Goal: Navigation & Orientation: Find specific page/section

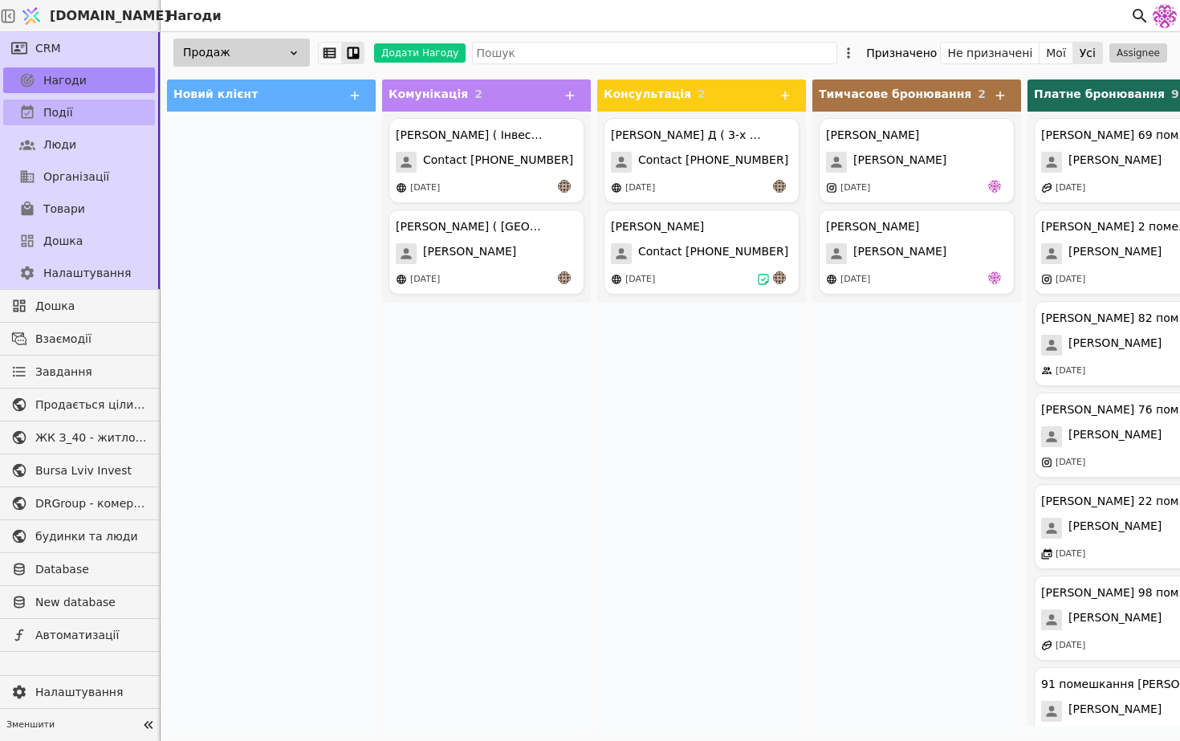
click at [68, 108] on span "Події" at bounding box center [58, 112] width 30 height 17
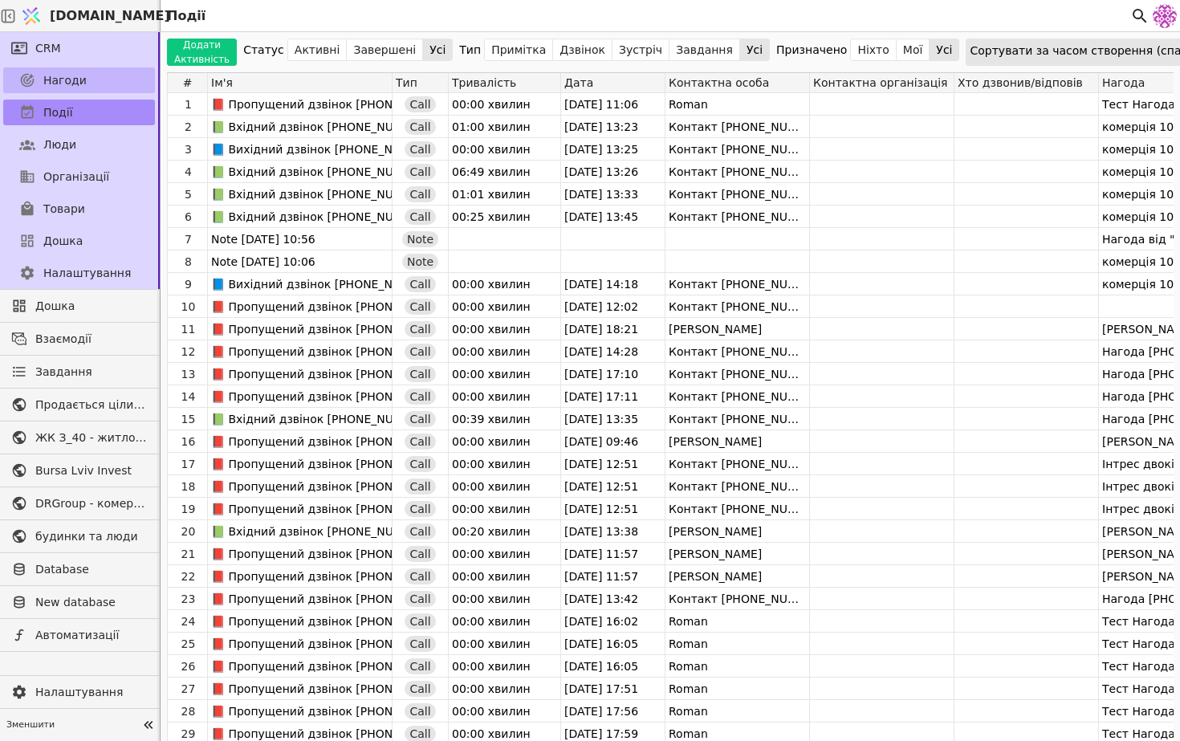
click at [118, 73] on link "Нагоди" at bounding box center [79, 80] width 152 height 26
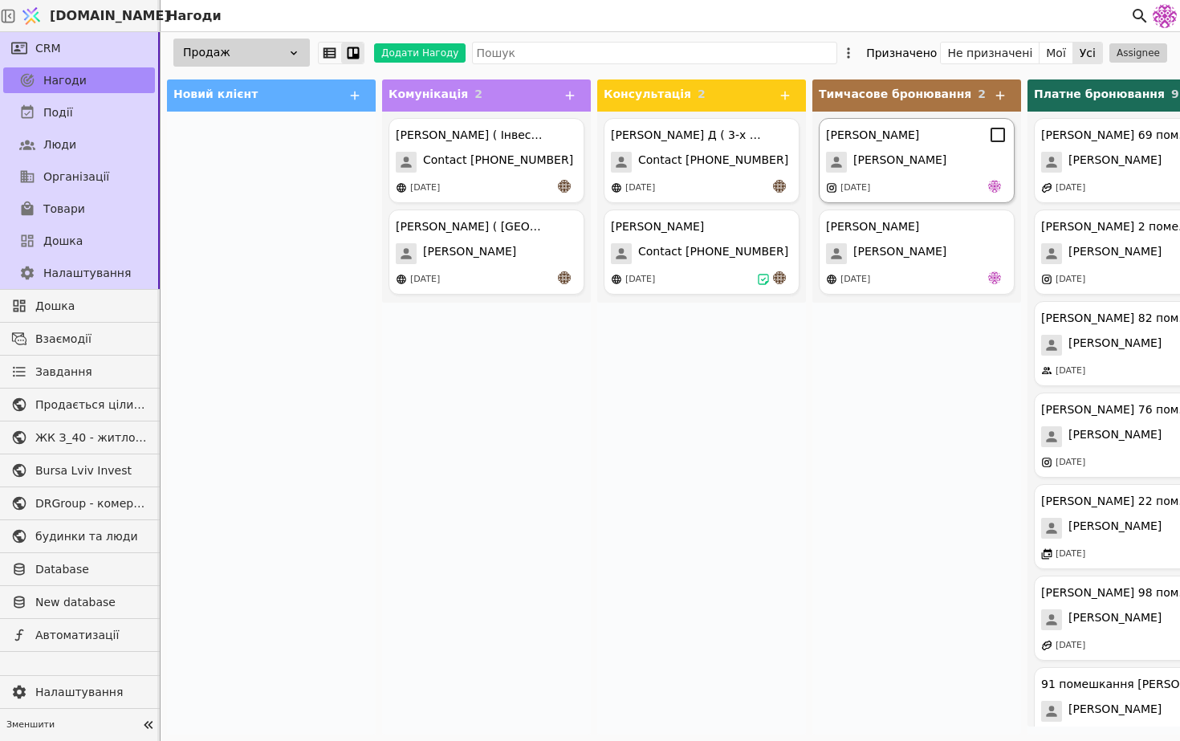
click at [847, 178] on div "[PERSON_NAME] [PERSON_NAME] [DATE]" at bounding box center [917, 160] width 196 height 85
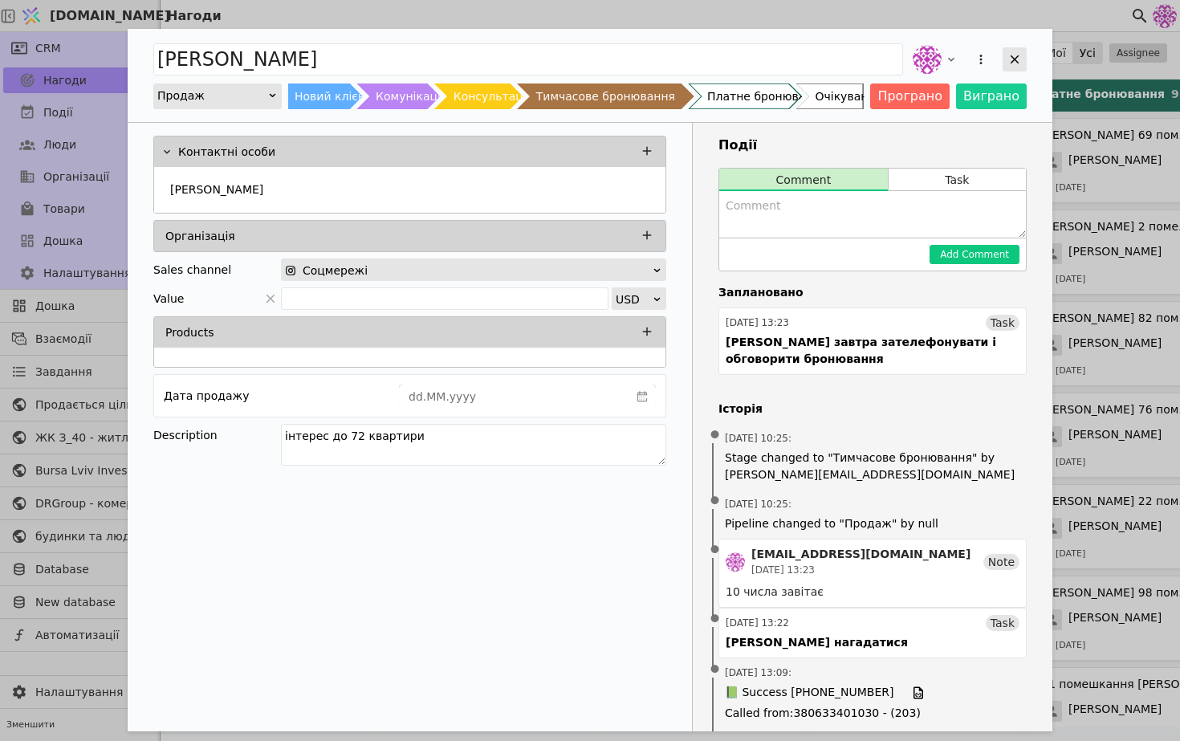
click at [1024, 60] on div "Add Opportunity" at bounding box center [1014, 59] width 24 height 24
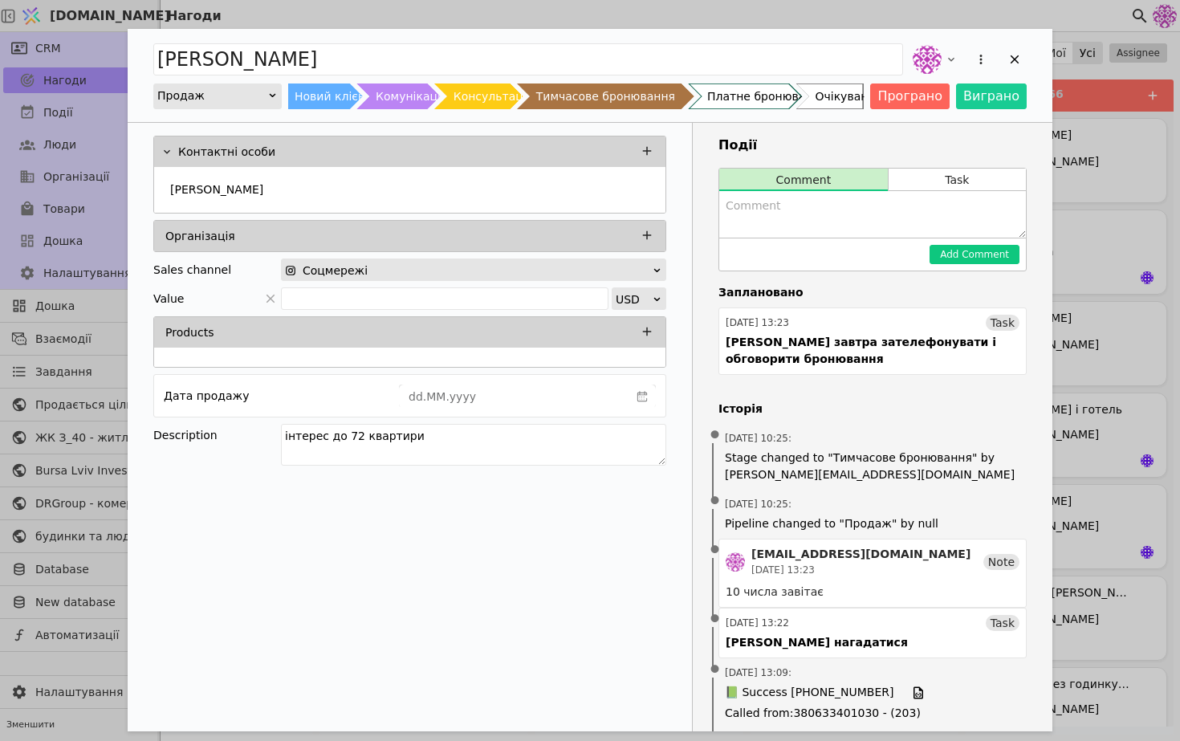
click at [1000, 65] on div "Add Opportunity" at bounding box center [967, 59] width 117 height 35
click at [1017, 65] on icon "Add Opportunity" at bounding box center [1014, 59] width 14 height 14
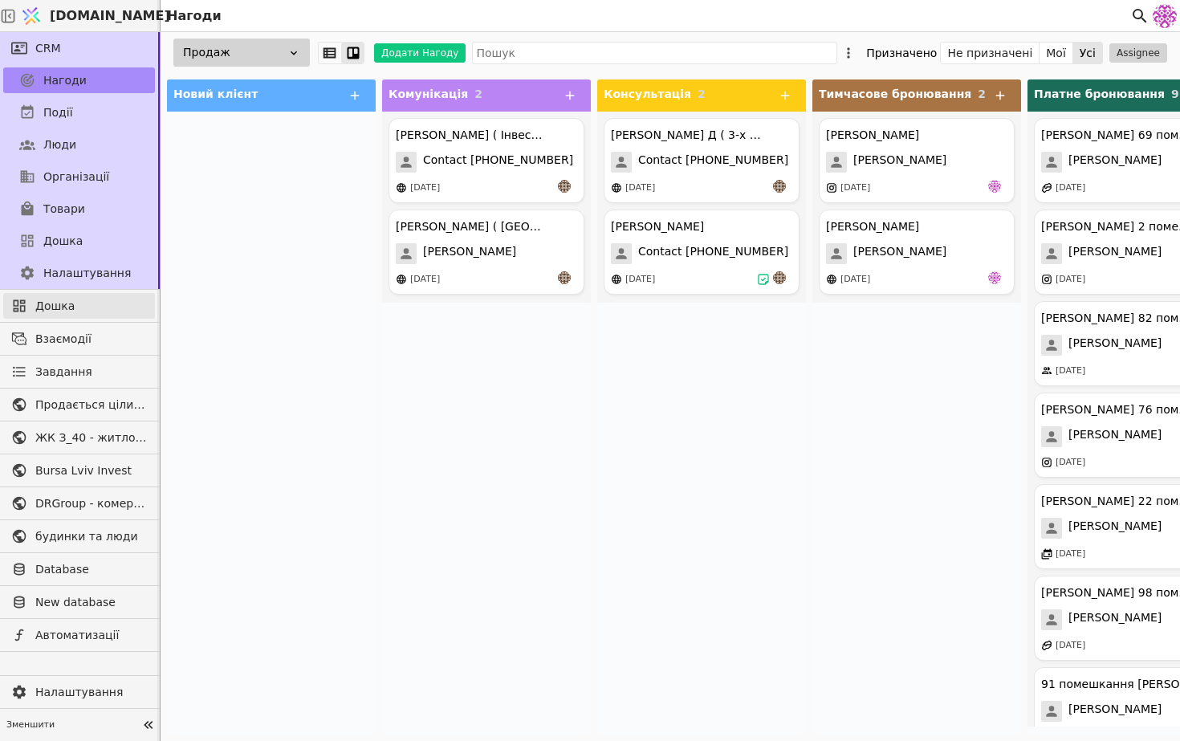
click at [93, 310] on span "Дошка" at bounding box center [91, 306] width 112 height 17
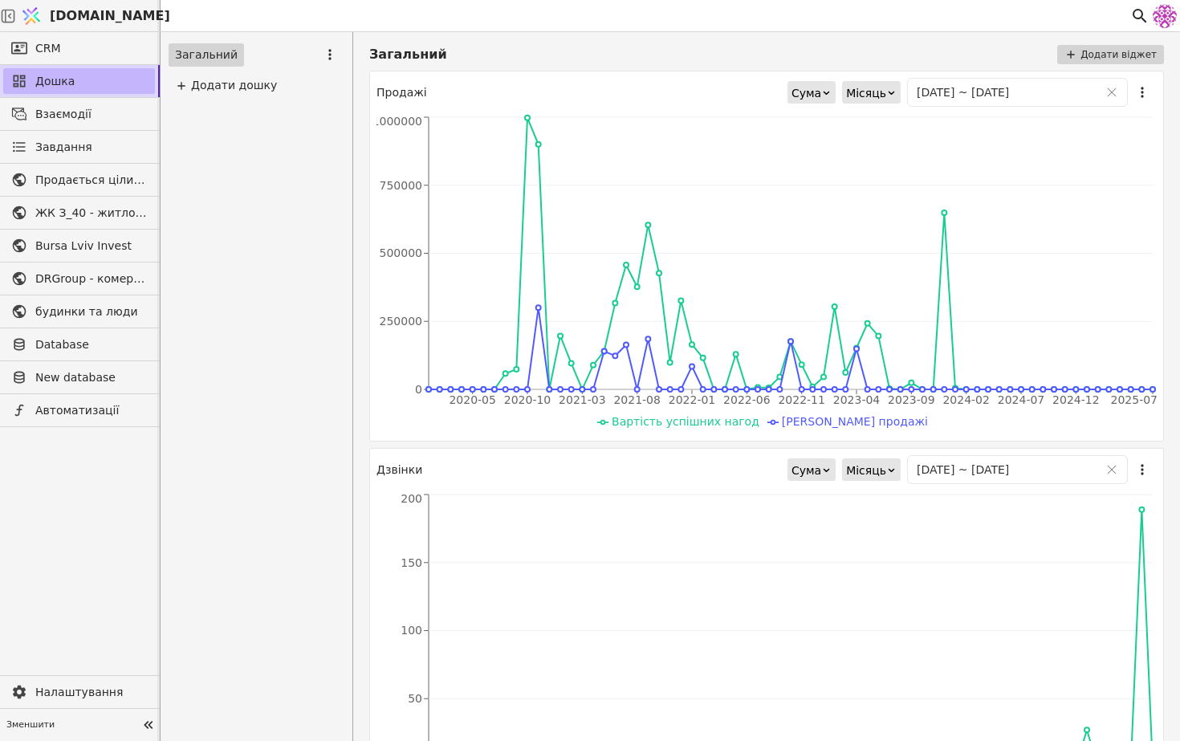
click at [74, 91] on link "Дошка" at bounding box center [79, 81] width 152 height 26
